Goal: Task Accomplishment & Management: Manage account settings

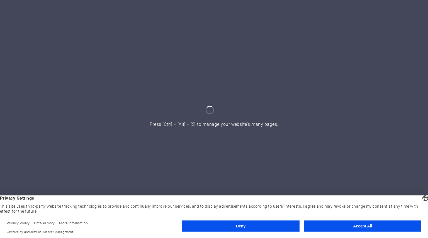
click at [336, 222] on button "Accept All" at bounding box center [362, 226] width 117 height 11
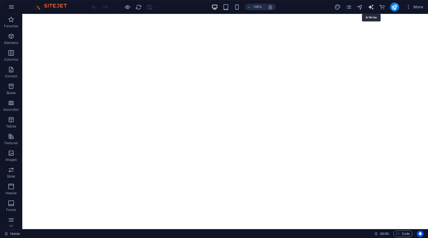
click at [372, 5] on icon "text_generator" at bounding box center [371, 7] width 6 height 6
select select "English"
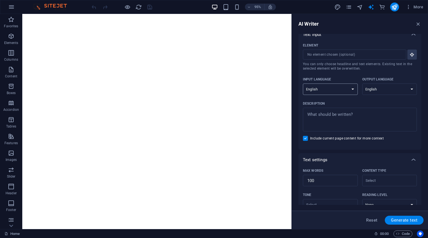
scroll to position [3, 0]
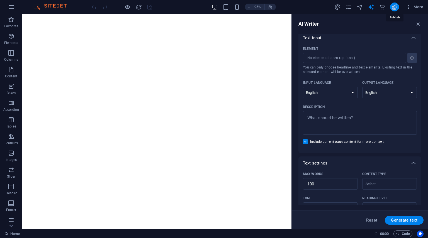
click at [395, 5] on icon "publish" at bounding box center [394, 7] width 6 height 6
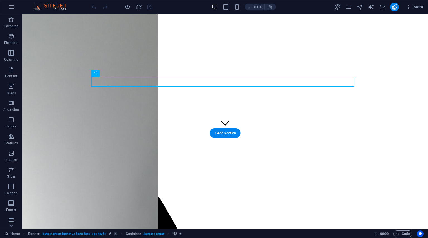
scroll to position [97, 0]
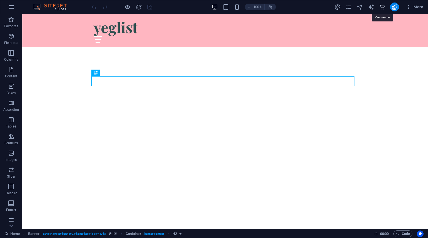
click at [384, 6] on icon "commerce" at bounding box center [382, 7] width 6 height 6
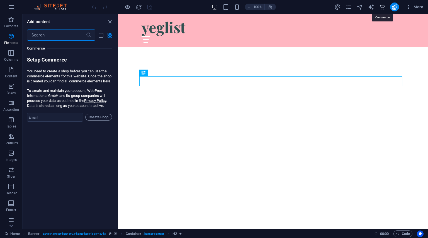
scroll to position [5374, 0]
click at [413, 7] on span "More" at bounding box center [415, 7] width 18 height 6
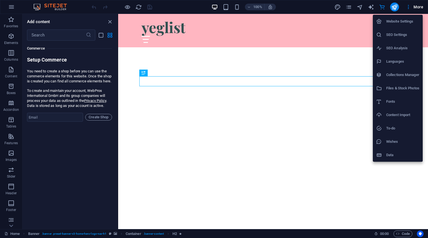
click at [392, 145] on h6 "Wishes" at bounding box center [402, 142] width 33 height 7
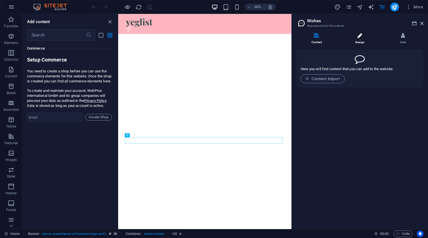
click at [364, 41] on li "Design" at bounding box center [361, 39] width 43 height 12
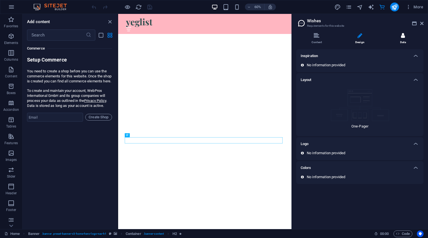
click at [405, 42] on li "Data" at bounding box center [403, 39] width 41 height 12
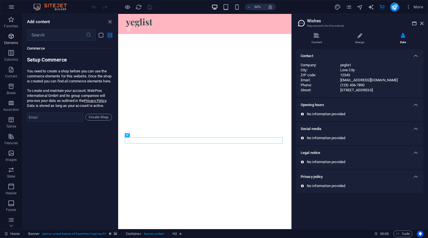
click at [10, 41] on p "Elements" at bounding box center [11, 43] width 14 height 4
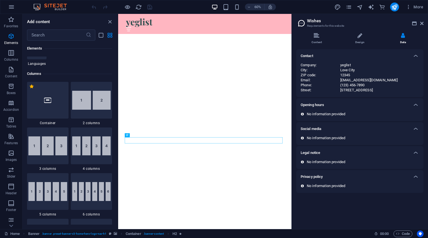
scroll to position [274, 0]
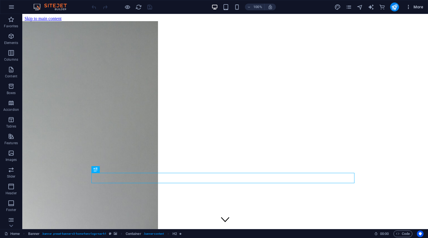
click at [413, 5] on span "More" at bounding box center [415, 7] width 18 height 6
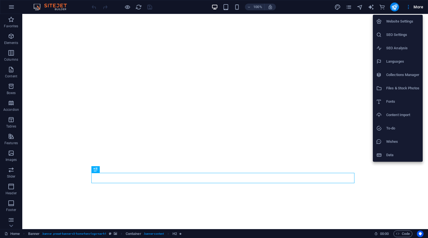
click at [409, 21] on h6 "Website Settings" at bounding box center [402, 21] width 33 height 7
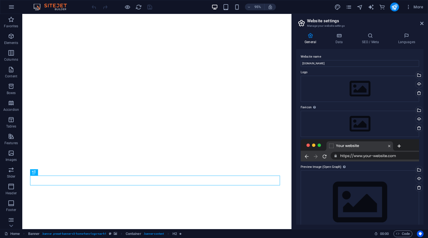
scroll to position [14, 0]
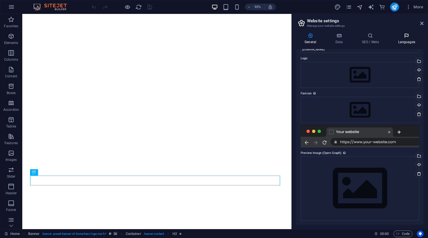
click at [404, 39] on h4 "Languages" at bounding box center [407, 39] width 34 height 12
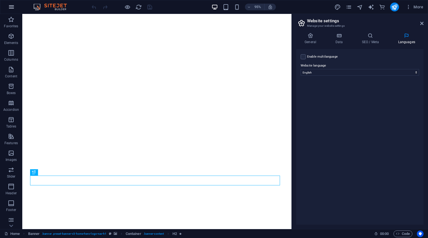
click at [11, 7] on icon "button" at bounding box center [11, 7] width 7 height 7
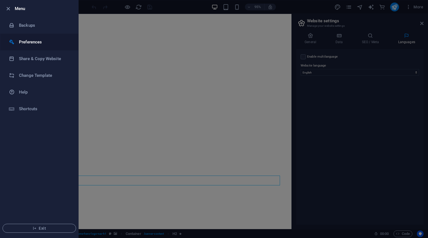
click at [43, 45] on li "Preferences" at bounding box center [39, 42] width 78 height 17
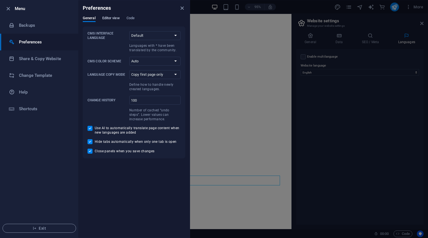
click at [115, 18] on span "Editor view" at bounding box center [111, 19] width 18 height 8
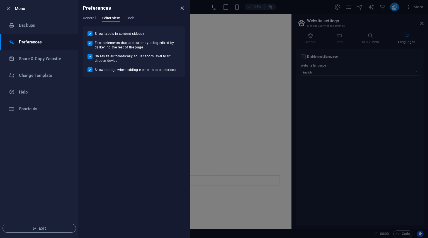
click at [136, 18] on div "General Editor view Code" at bounding box center [134, 21] width 103 height 11
click at [133, 19] on span "Code" at bounding box center [131, 19] width 8 height 8
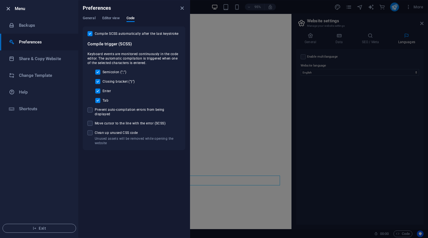
drag, startPoint x: 12, startPoint y: 11, endPoint x: 4, endPoint y: 8, distance: 8.4
click at [5, 8] on div at bounding box center [10, 8] width 10 height 7
click at [5, 8] on icon "button" at bounding box center [8, 9] width 6 height 6
